Goal: Check status

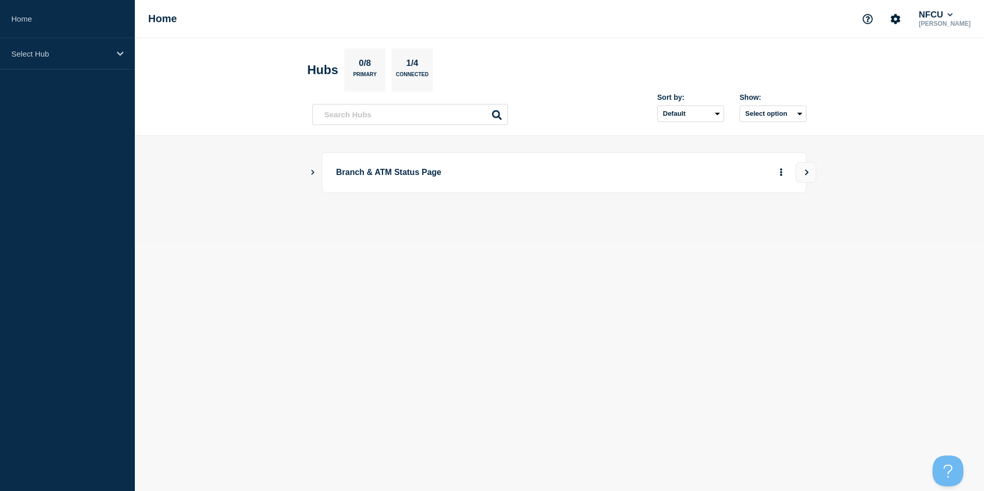
click at [313, 172] on icon "Show Connected Hubs" at bounding box center [312, 172] width 3 height 5
click at [747, 229] on button "See overview" at bounding box center [745, 224] width 55 height 21
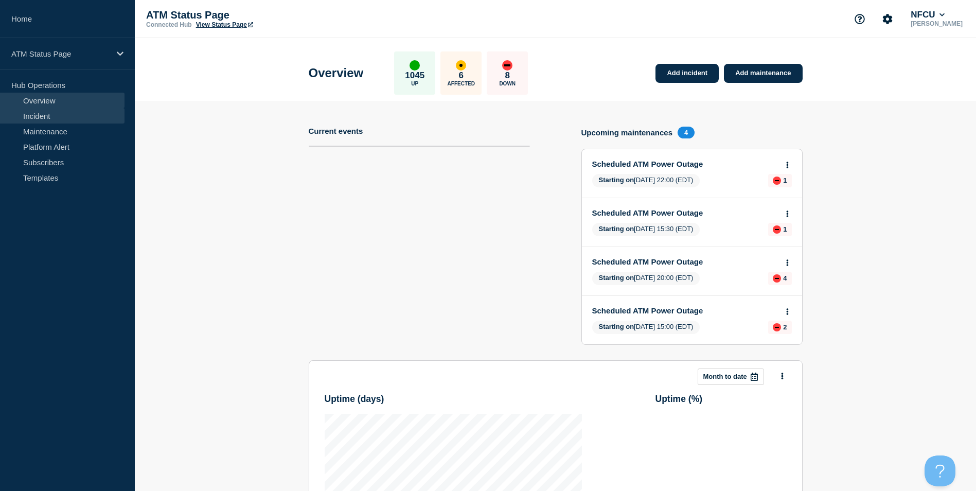
click at [50, 113] on link "Incident" at bounding box center [62, 115] width 125 height 15
